Goal: Information Seeking & Learning: Learn about a topic

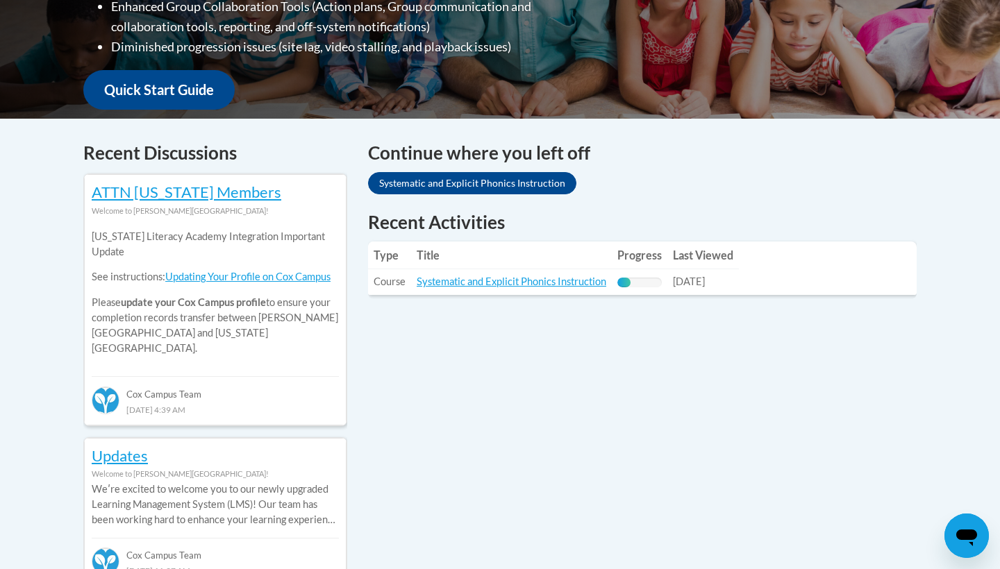
scroll to position [574, 0]
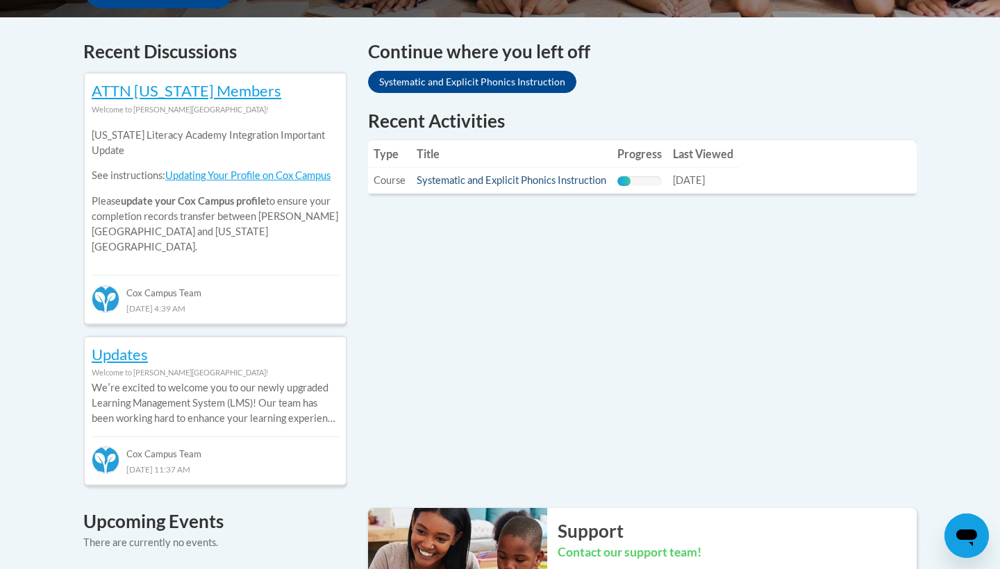
click at [590, 181] on link "Systematic and Explicit Phonics Instruction" at bounding box center [512, 180] width 190 height 12
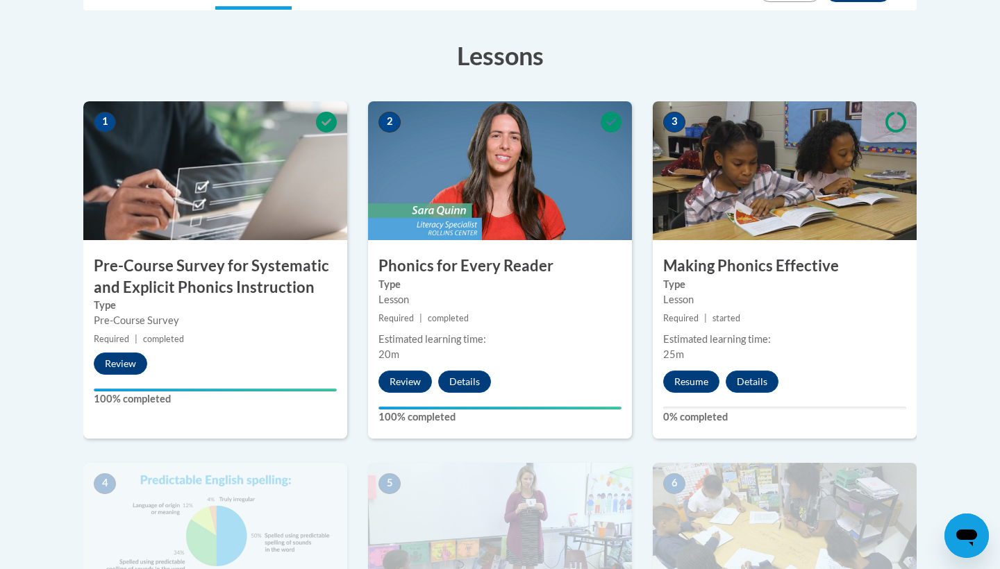
scroll to position [380, 0]
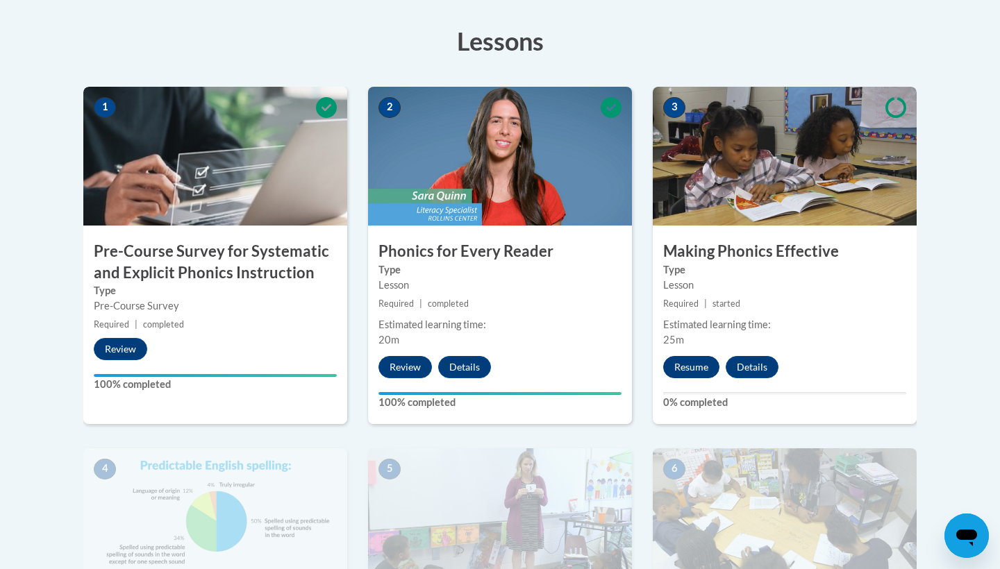
click at [690, 369] on button "Resume" at bounding box center [691, 367] width 56 height 22
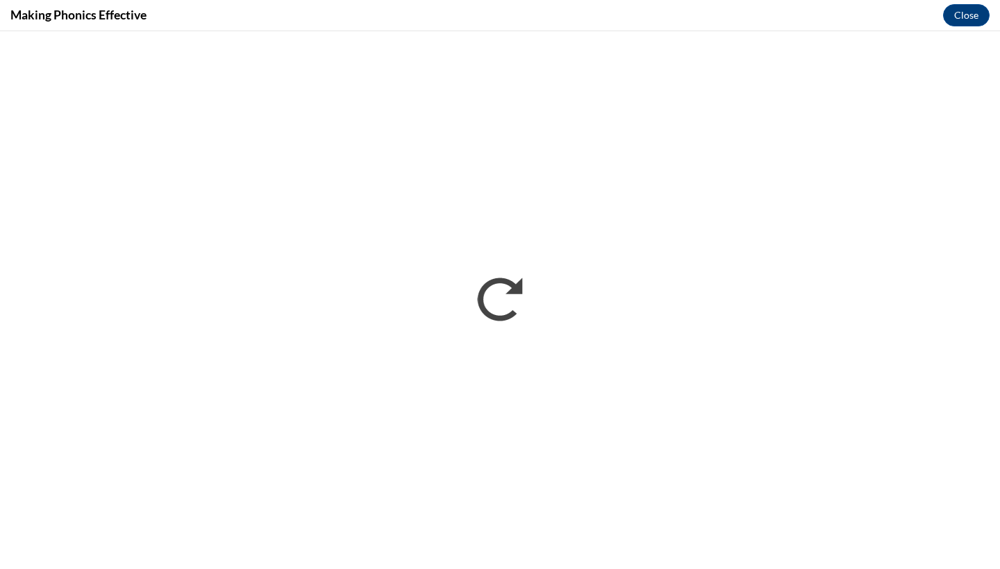
scroll to position [0, 0]
